Goal: Information Seeking & Learning: Learn about a topic

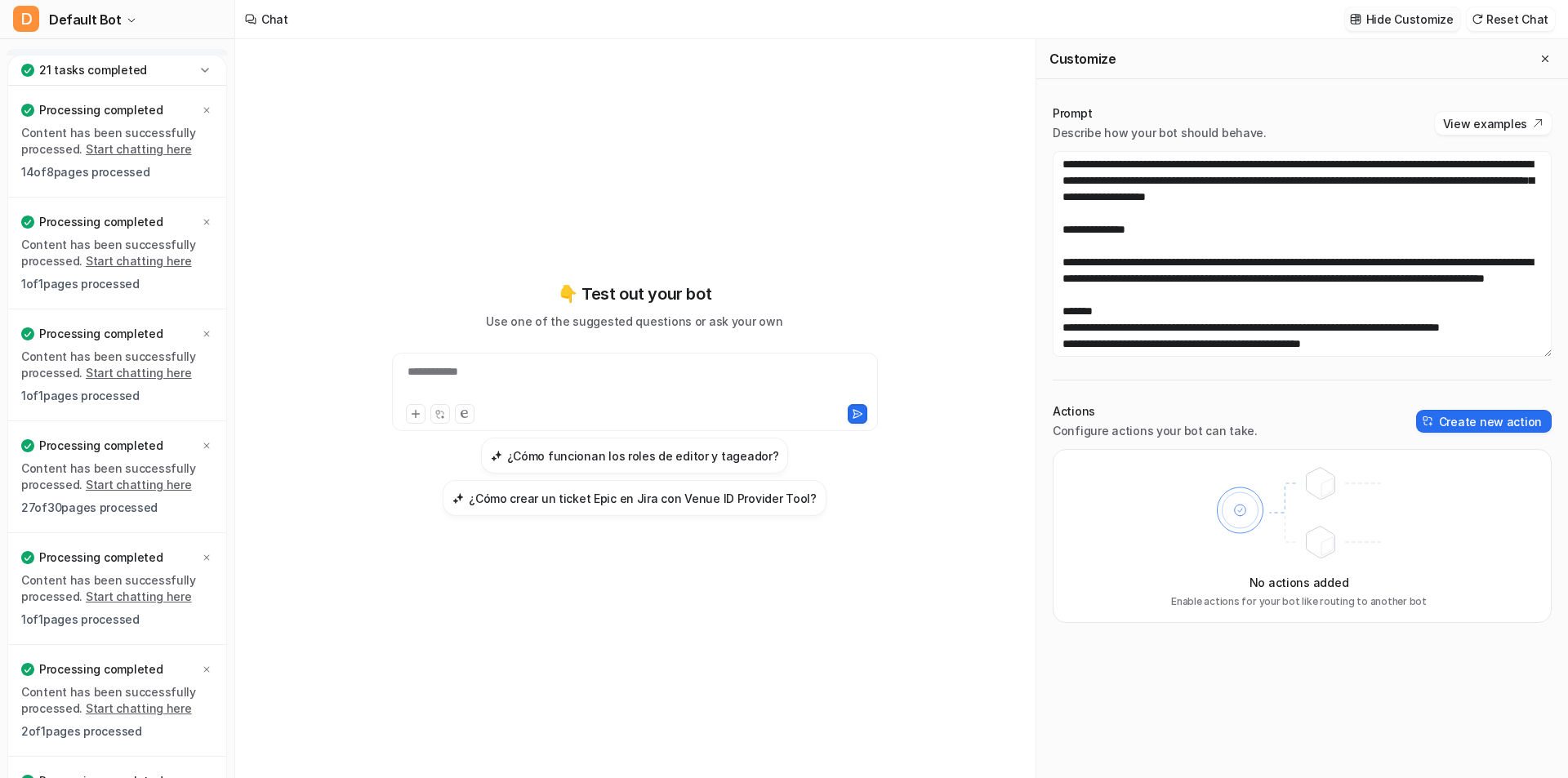
click at [1425, 20] on p "Hide Customize" at bounding box center [1410, 19] width 87 height 17
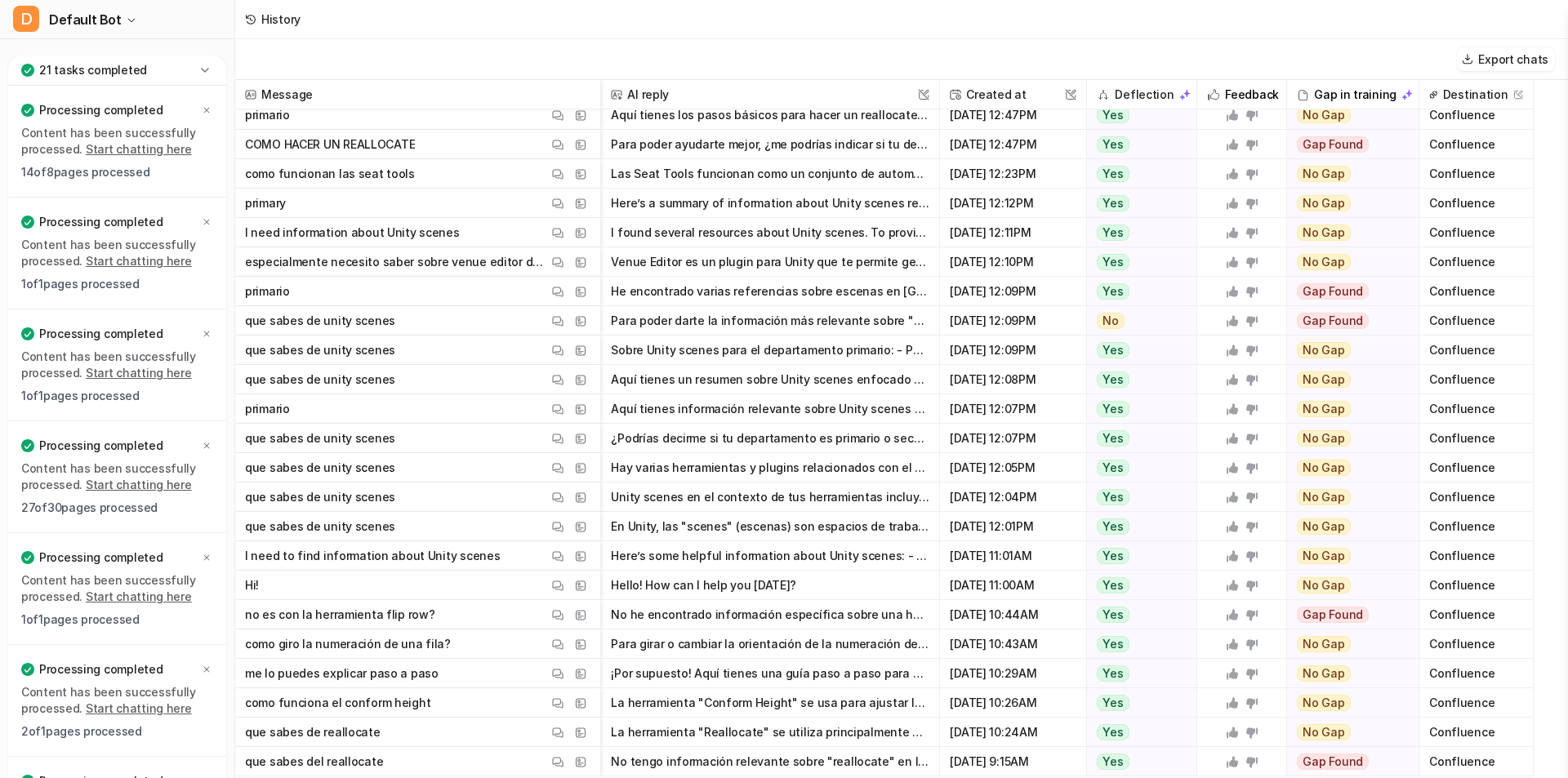
scroll to position [9, 0]
click at [801, 229] on button "I found several resources about Unity scenes. To provide you with the most rele…" at bounding box center [771, 233] width 319 height 29
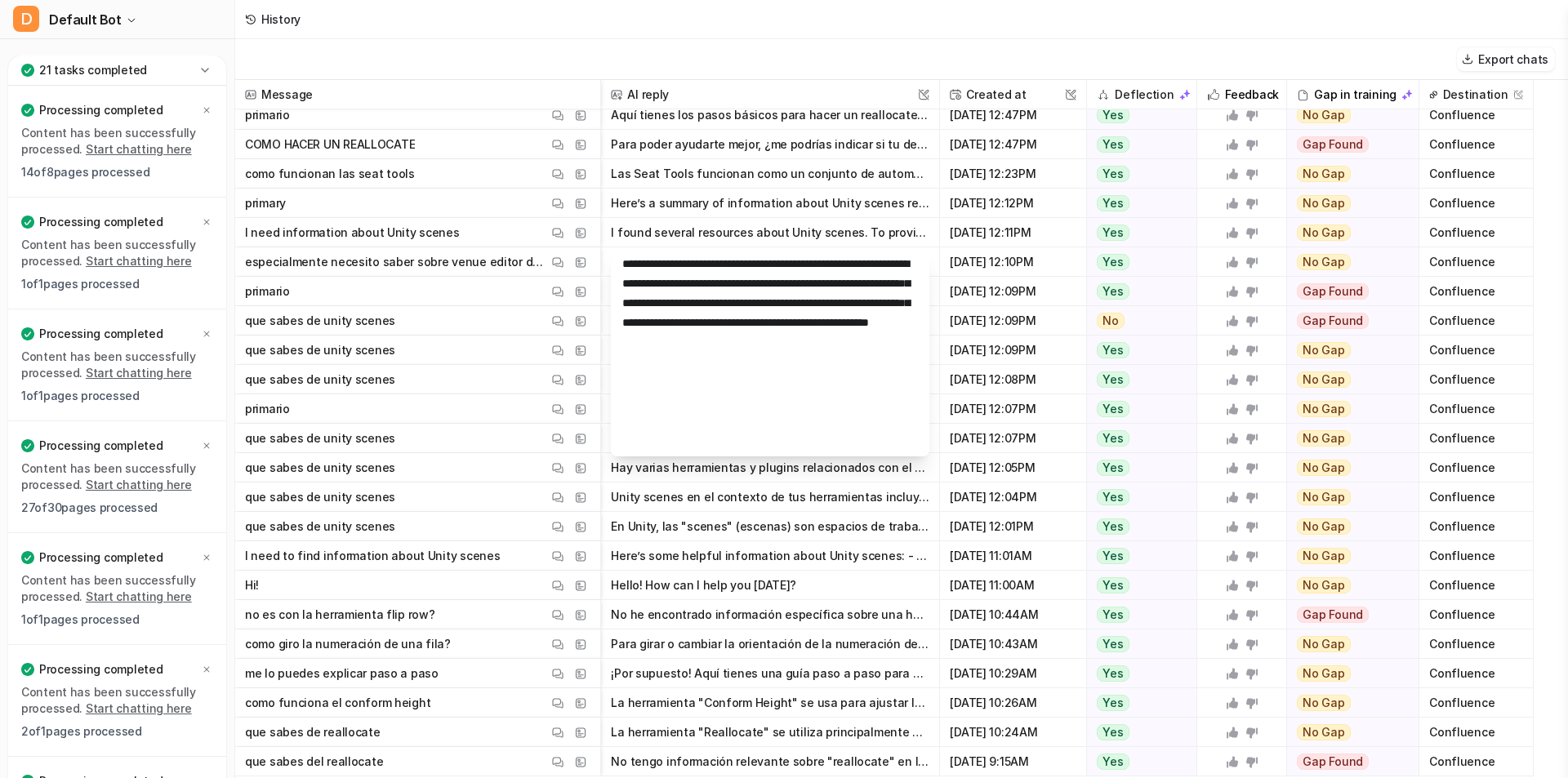
click at [812, 206] on button "Here’s a summary of information about Unity scenes relevant to the primary depa…" at bounding box center [771, 203] width 319 height 29
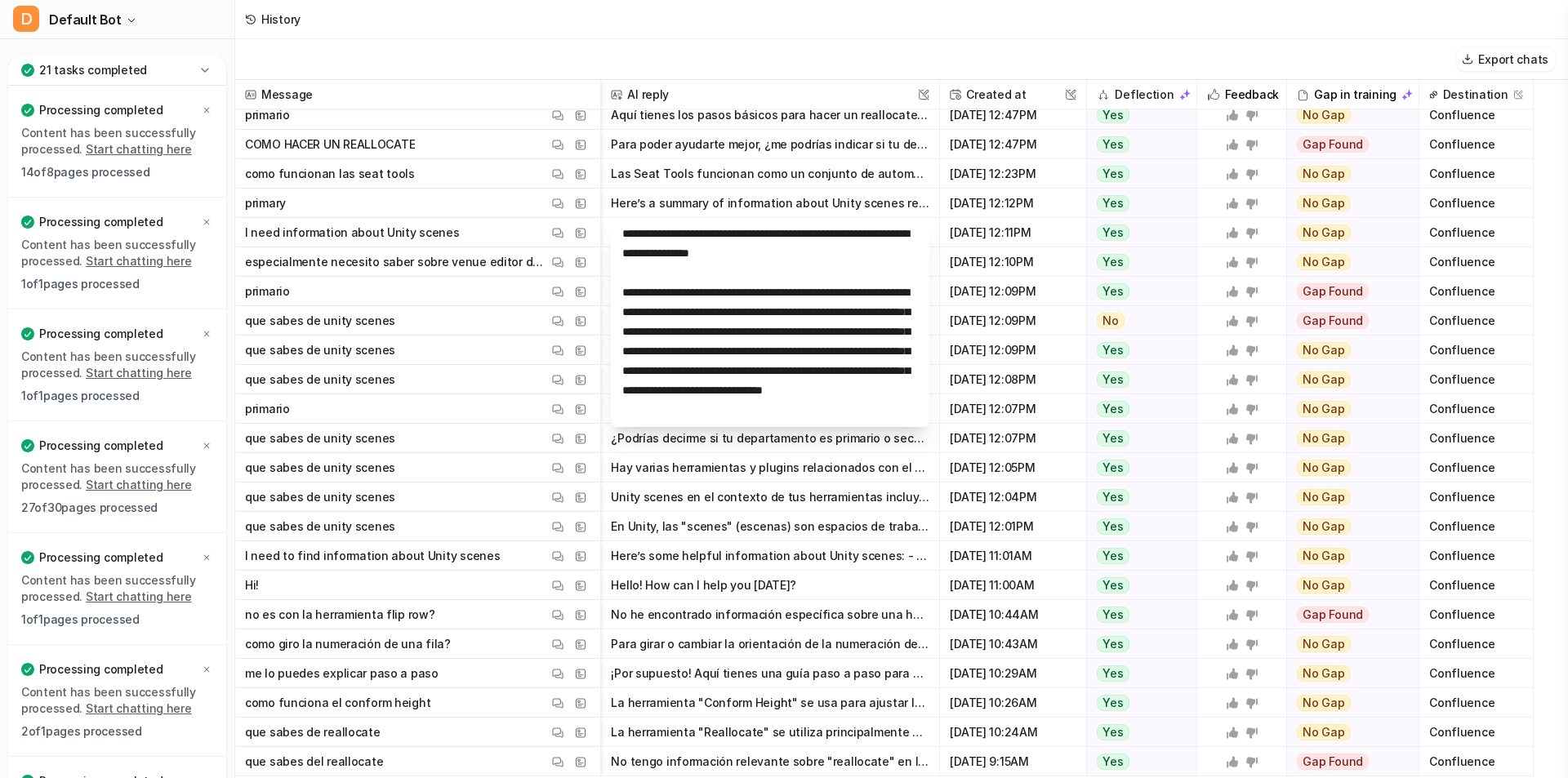
scroll to position [0, 0]
click at [715, 143] on button "Para poder ayudarte mejor, ¿me podrías indicar si tu departamento es "primario"…" at bounding box center [771, 145] width 319 height 29
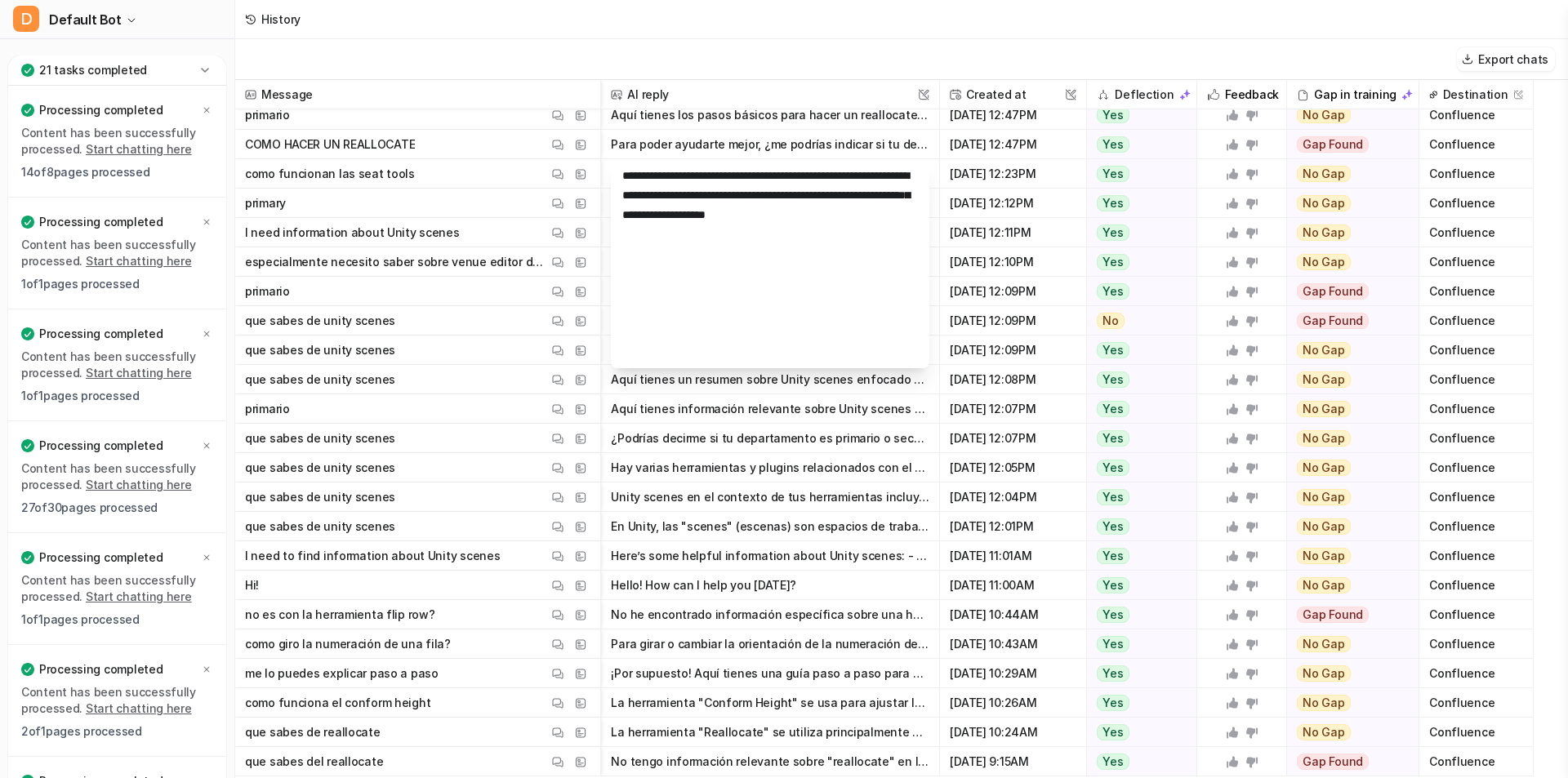
click at [726, 123] on button "Aquí tienes los pasos básicos para hacer un reallocate: 1. Asegúrate de que los…" at bounding box center [771, 115] width 319 height 29
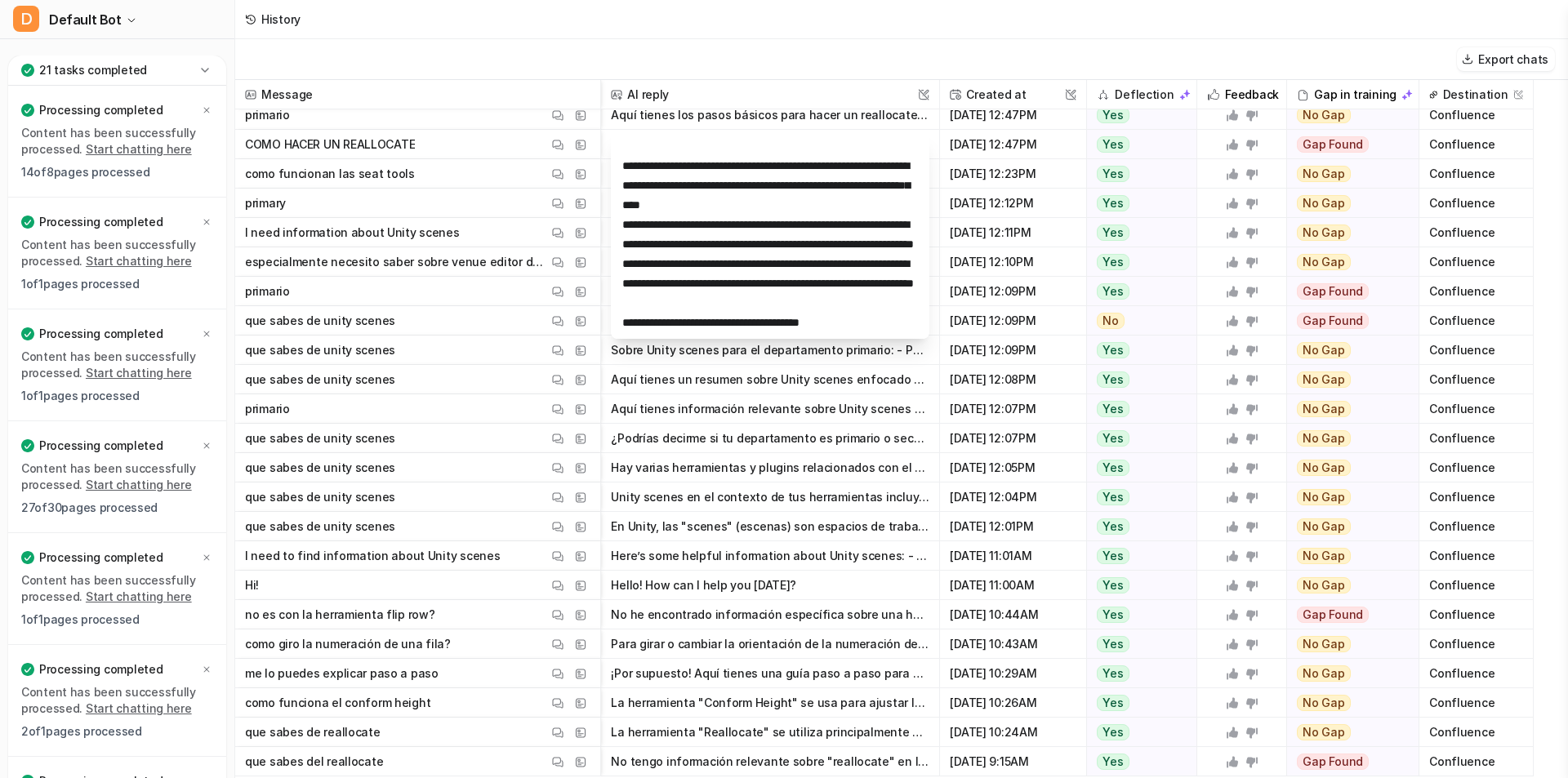
scroll to position [608, 0]
click at [832, 68] on div "Export chats" at bounding box center [901, 60] width 1333 height 41
